Goal: Information Seeking & Learning: Check status

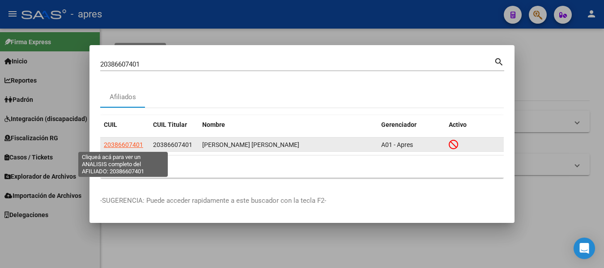
click at [130, 145] on span "20386607401" at bounding box center [123, 144] width 39 height 7
type textarea "20386607401"
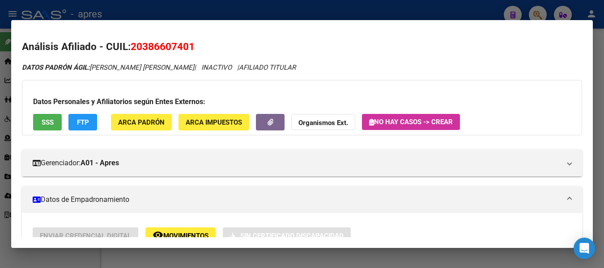
click at [42, 122] on span "SSS" at bounding box center [48, 123] width 12 height 8
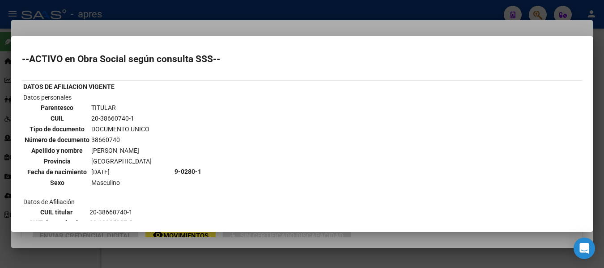
click at [136, 3] on div at bounding box center [302, 134] width 604 height 268
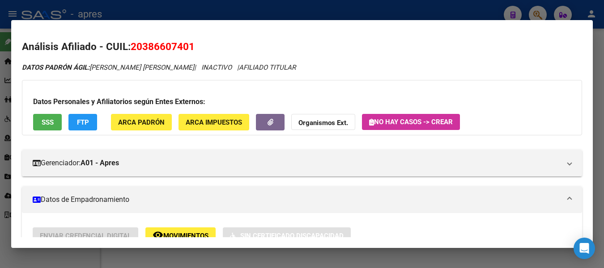
click at [136, 3] on div at bounding box center [302, 134] width 604 height 268
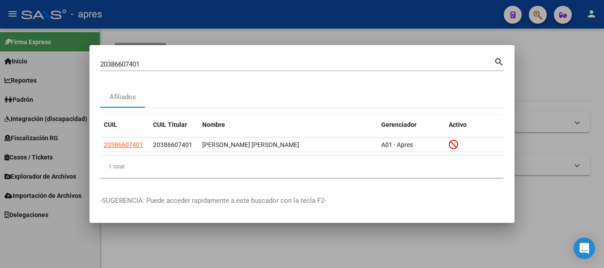
drag, startPoint x: 246, startPoint y: 58, endPoint x: -4, endPoint y: 24, distance: 251.5
click at [0, 24] on html "menu - apres person Firma Express Inicio Calendario SSS Instructivos Contacto O…" at bounding box center [302, 134] width 604 height 268
click at [168, 62] on input "20386607401" at bounding box center [297, 64] width 394 height 8
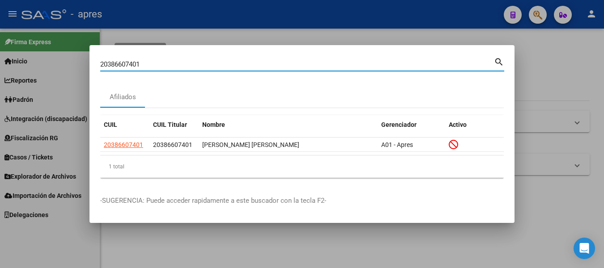
click at [167, 62] on input "20386607401" at bounding box center [297, 64] width 394 height 8
paste input "38700996"
type input "38700996"
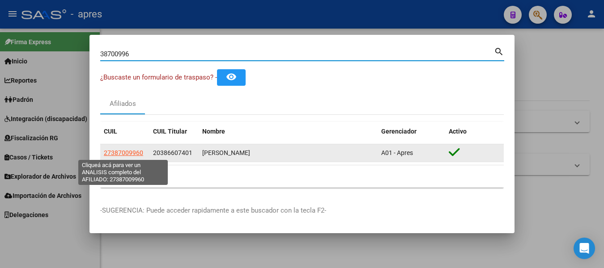
click at [127, 152] on span "27387009960" at bounding box center [123, 152] width 39 height 7
type textarea "27387009960"
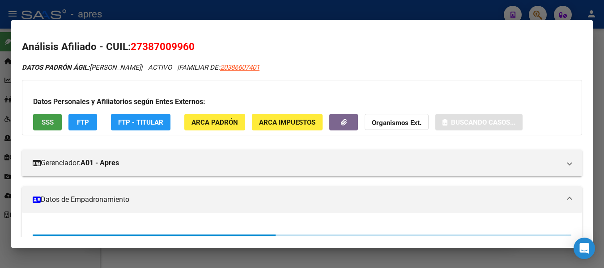
click at [44, 123] on span "SSS" at bounding box center [48, 123] width 12 height 8
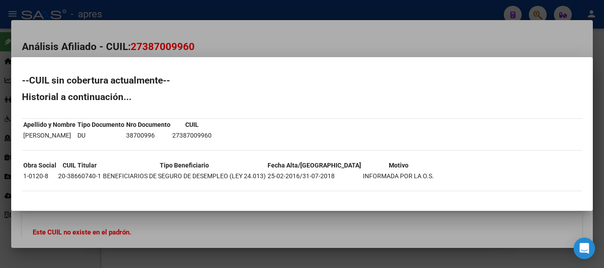
click at [136, 43] on div at bounding box center [302, 134] width 604 height 268
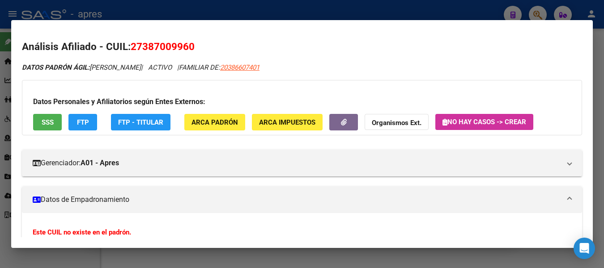
click at [136, 43] on span "27387009960" at bounding box center [163, 47] width 64 height 12
copy span "27387009960"
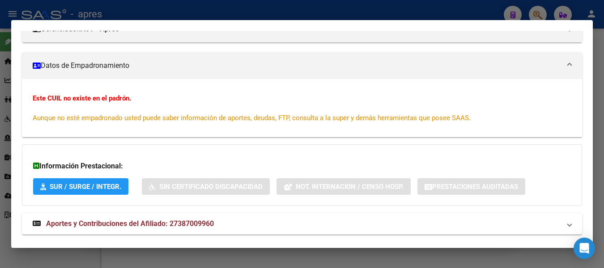
scroll to position [173, 0]
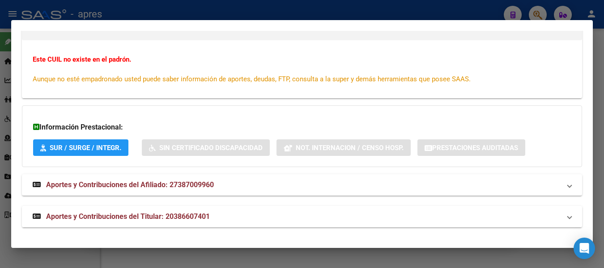
click at [132, 217] on span "Aportes y Contribuciones del Titular: 20386607401" at bounding box center [128, 217] width 164 height 9
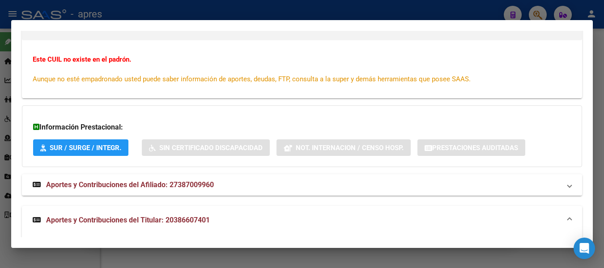
click at [138, 188] on span "Aportes y Contribuciones del Afiliado: 27387009960" at bounding box center [130, 185] width 168 height 9
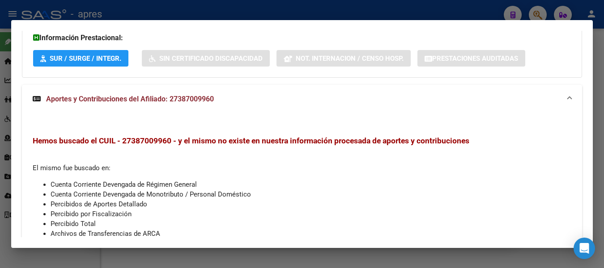
scroll to position [442, 0]
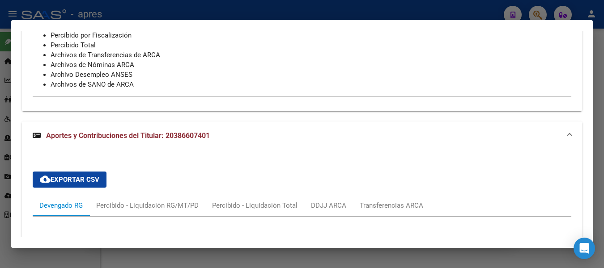
click at [124, 137] on span "Aportes y Contribuciones del Titular: 20386607401" at bounding box center [128, 136] width 164 height 9
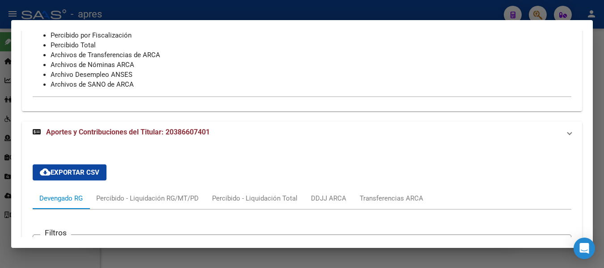
scroll to position [357, 0]
